Goal: Use online tool/utility

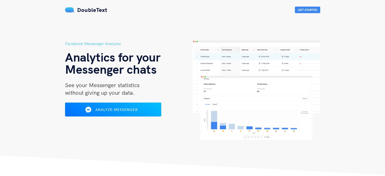
scroll to position [9, 0]
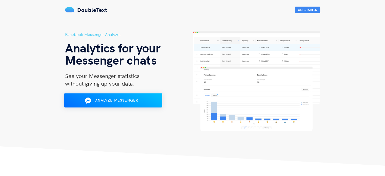
click at [118, 96] on div "Analyze Messenger" at bounding box center [113, 100] width 80 height 8
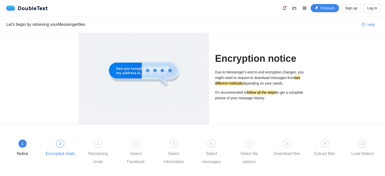
click at [61, 139] on div "2" at bounding box center [60, 143] width 8 height 8
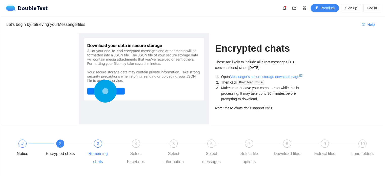
click at [87, 139] on div "3 Remaining chats" at bounding box center [102, 152] width 38 height 26
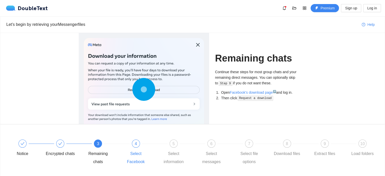
click at [122, 140] on div "4 Select Facebook" at bounding box center [140, 152] width 38 height 26
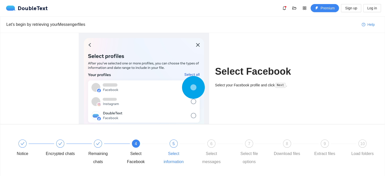
click at [177, 157] on div "Select information" at bounding box center [173, 157] width 29 height 16
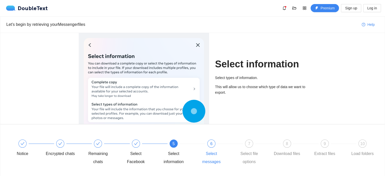
click at [212, 145] on div "6" at bounding box center [211, 143] width 8 height 8
